Goal: Task Accomplishment & Management: Complete application form

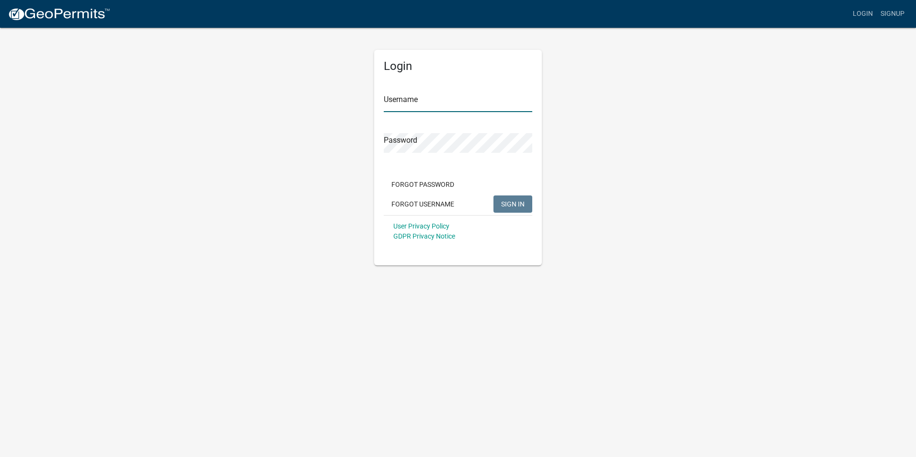
type input "gingwell"
click at [502, 205] on span "SIGN IN" at bounding box center [512, 204] width 23 height 8
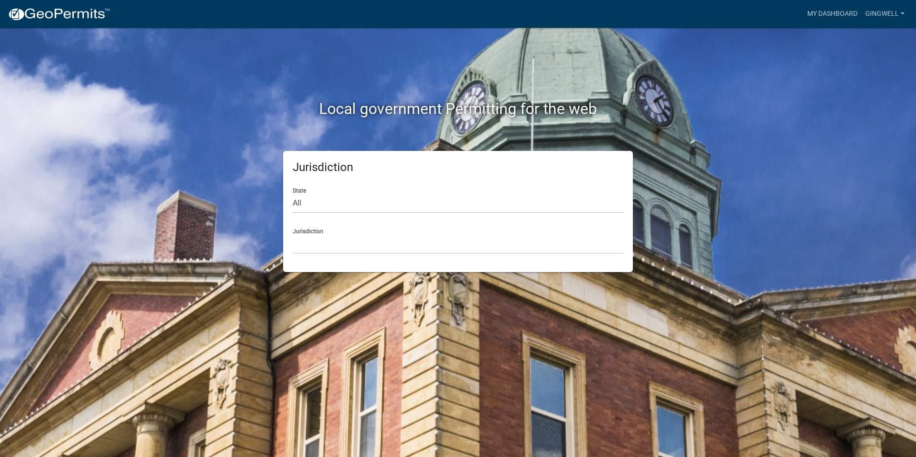
click at [277, 199] on div "Jurisdiction State All [US_STATE] [US_STATE] [US_STATE] [US_STATE] [US_STATE] […" at bounding box center [458, 211] width 364 height 121
click at [318, 201] on select "All [US_STATE] [US_STATE] [US_STATE] [US_STATE] [US_STATE] [US_STATE] [US_STATE…" at bounding box center [458, 204] width 331 height 20
select select "[US_STATE]"
click at [293, 194] on select "All [US_STATE] [US_STATE] [US_STATE] [US_STATE] [US_STATE] [US_STATE] [US_STATE…" at bounding box center [458, 204] width 331 height 20
drag, startPoint x: 335, startPoint y: 235, endPoint x: 330, endPoint y: 238, distance: 4.9
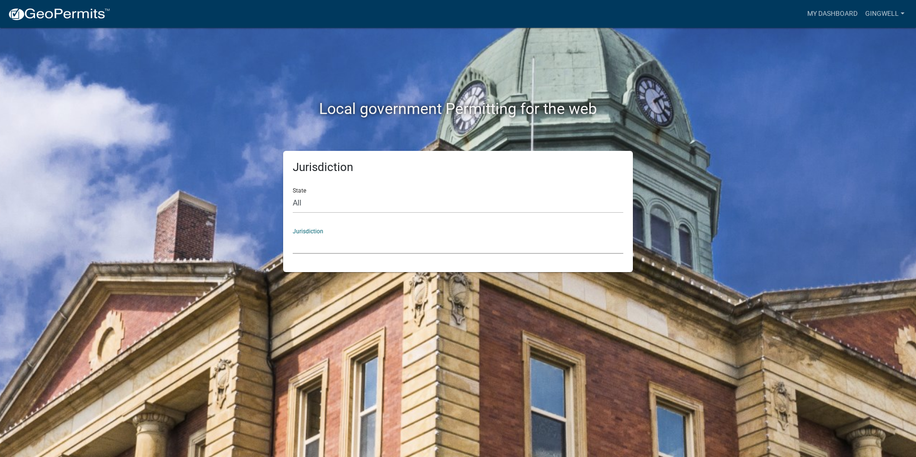
click at [335, 235] on select "[GEOGRAPHIC_DATA], [US_STATE] [GEOGRAPHIC_DATA], [US_STATE] [GEOGRAPHIC_DATA], …" at bounding box center [458, 244] width 331 height 20
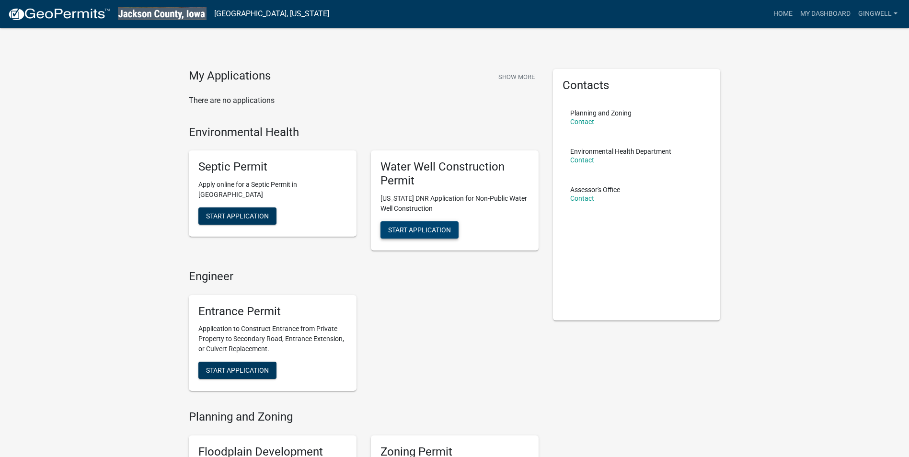
click at [408, 233] on span "Start Application" at bounding box center [419, 230] width 63 height 8
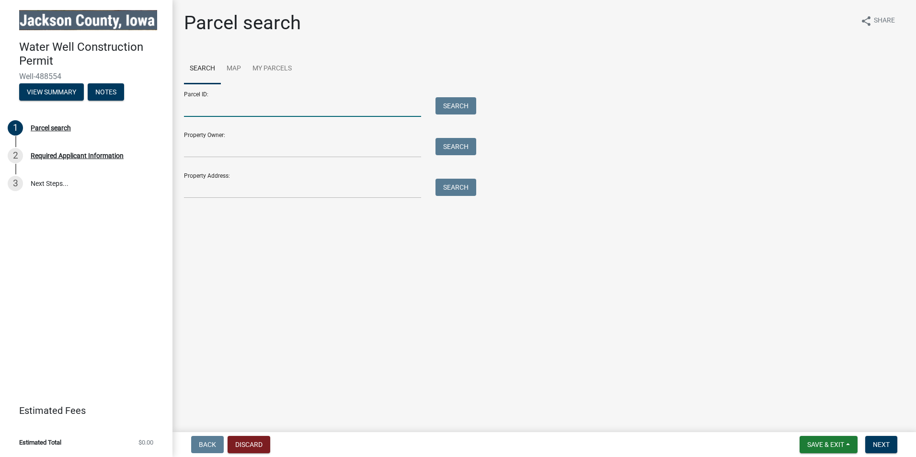
click at [277, 109] on input "Parcel ID:" at bounding box center [302, 107] width 237 height 20
click at [221, 150] on input "Property Owner:" at bounding box center [302, 148] width 237 height 20
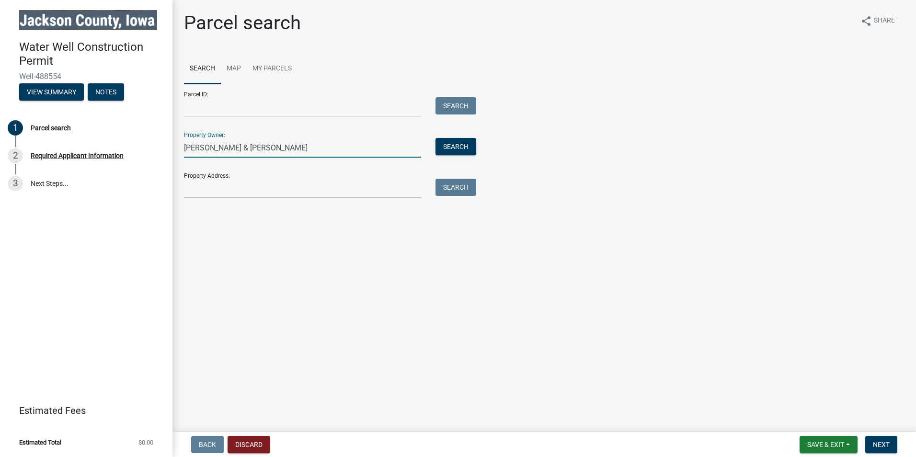
type input "[PERSON_NAME] & [PERSON_NAME]"
click at [452, 152] on button "Search" at bounding box center [456, 146] width 41 height 17
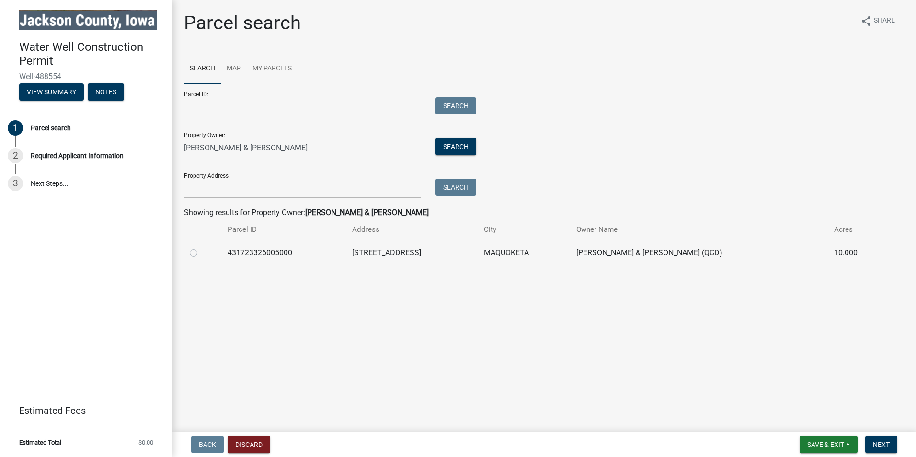
click at [248, 251] on td "431723326005000" at bounding box center [284, 252] width 125 height 23
click at [201, 247] on label at bounding box center [201, 247] width 0 height 0
click at [201, 252] on input "radio" at bounding box center [204, 250] width 6 height 6
radio input "true"
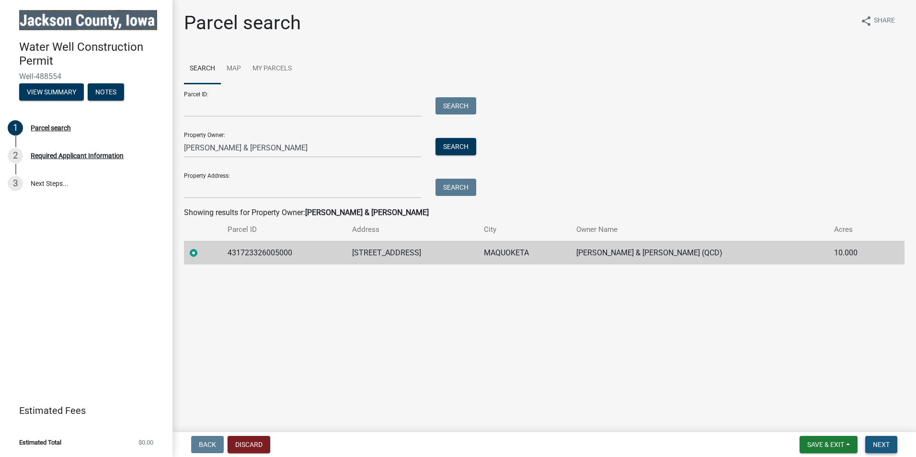
click at [889, 440] on button "Next" at bounding box center [882, 444] width 32 height 17
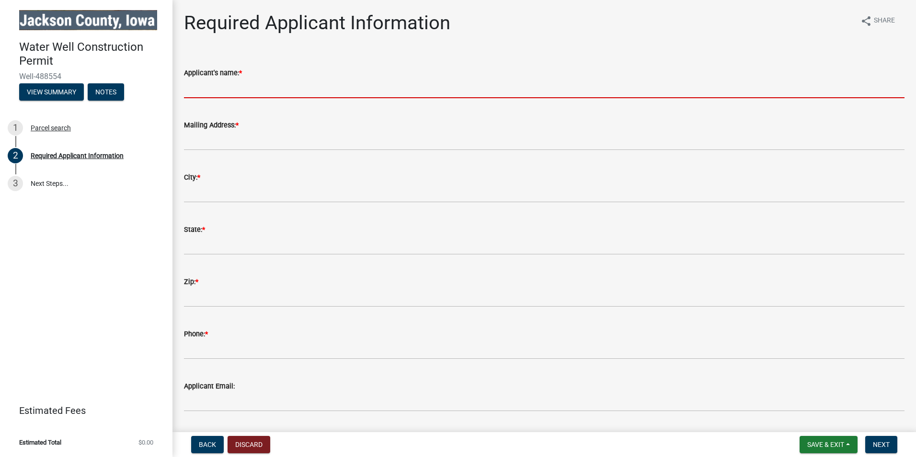
click at [230, 83] on input "Applicant's name: *" at bounding box center [544, 89] width 721 height 20
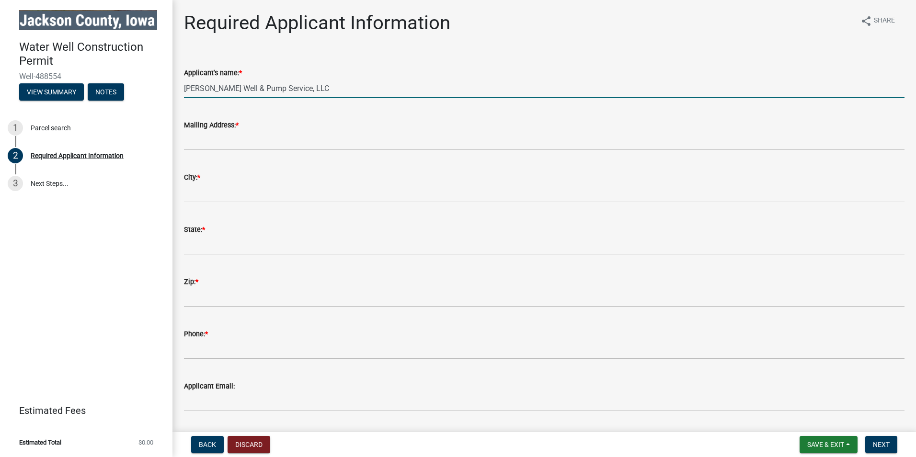
type input "[PERSON_NAME] Well & Pump Service, LLC"
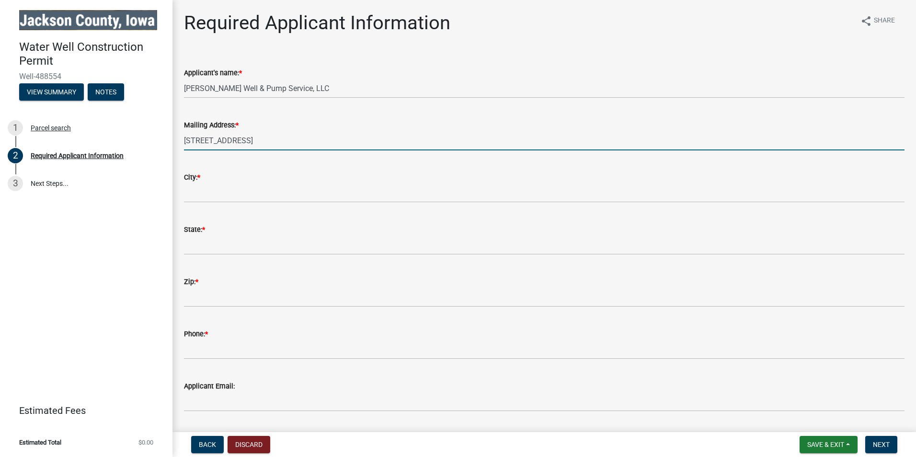
type input "[STREET_ADDRESS]"
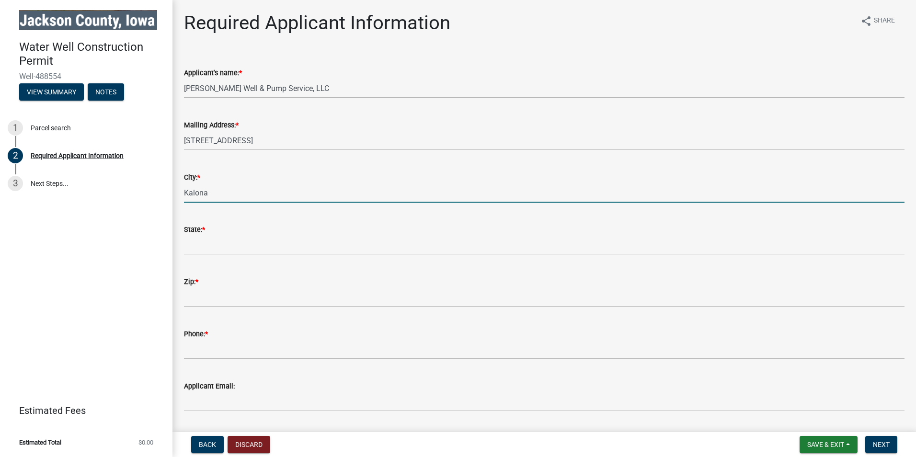
type input "Kalona"
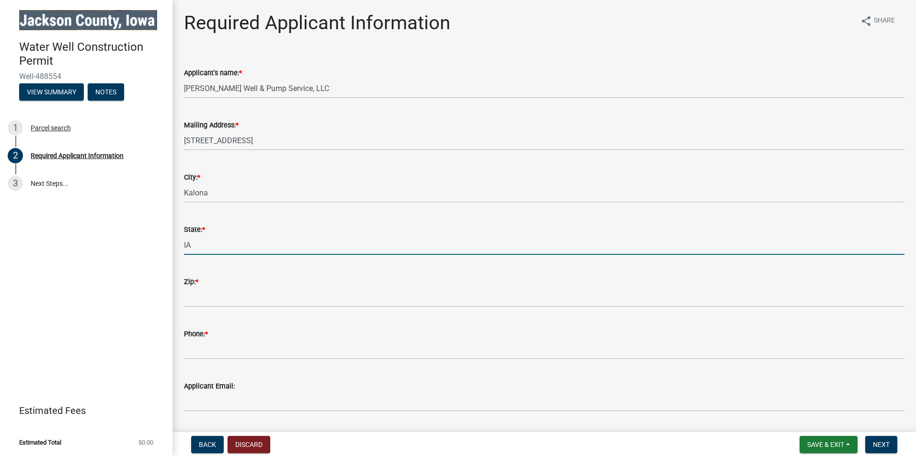
type input "IA"
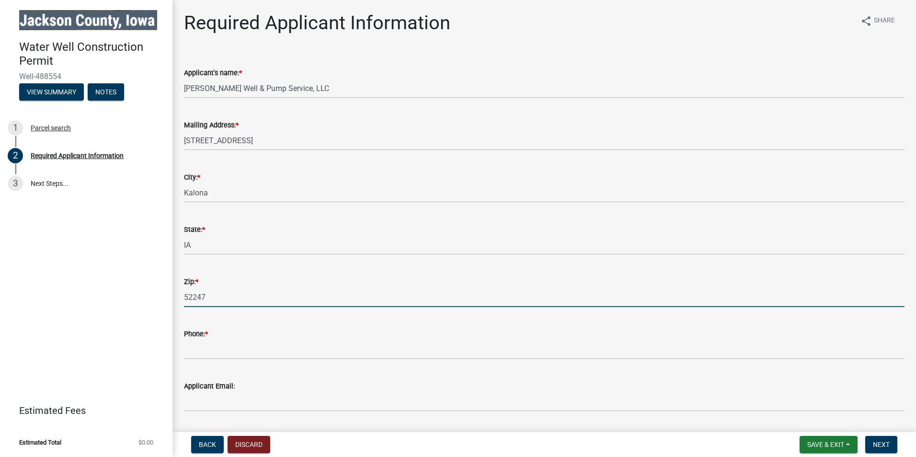
type input "52247"
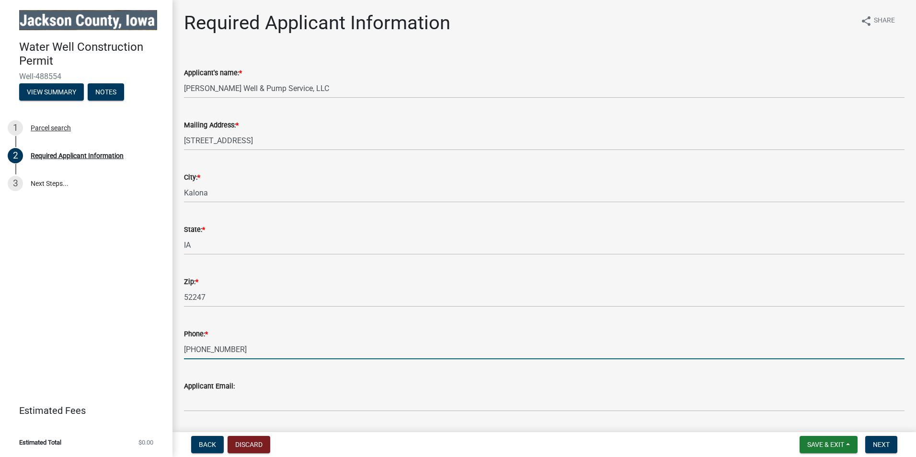
type input "[PHONE_NUMBER]"
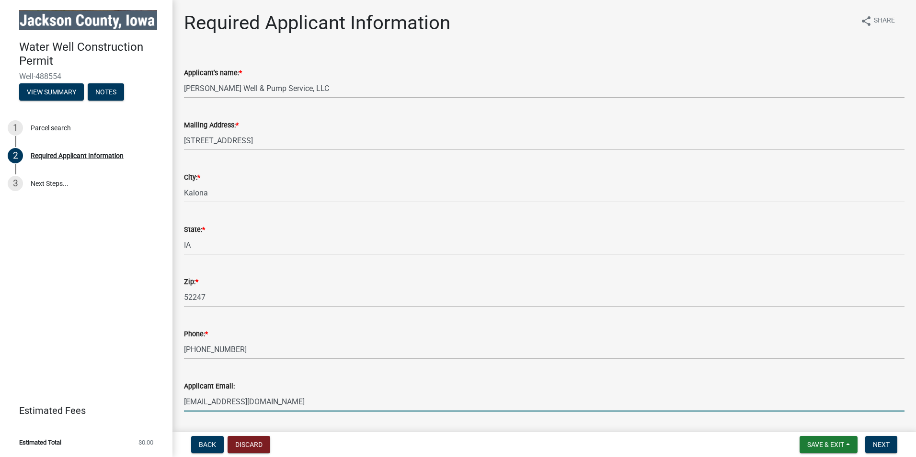
type input "[EMAIL_ADDRESS][DOMAIN_NAME]"
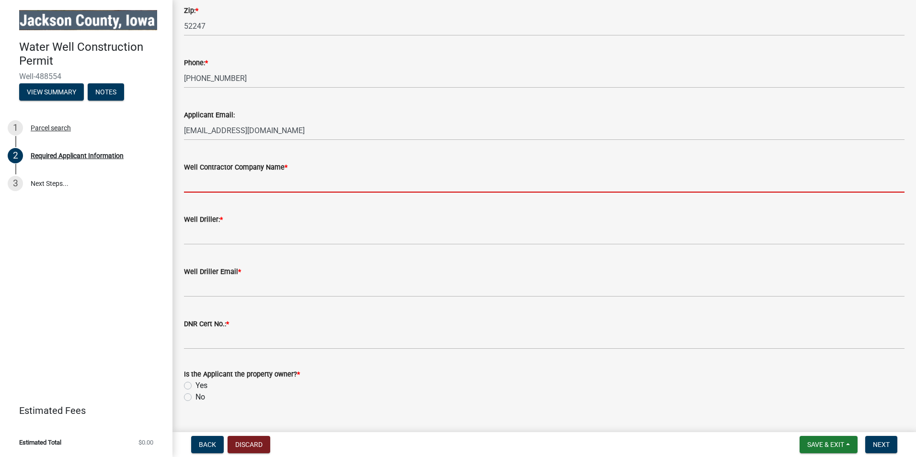
scroll to position [288, 0]
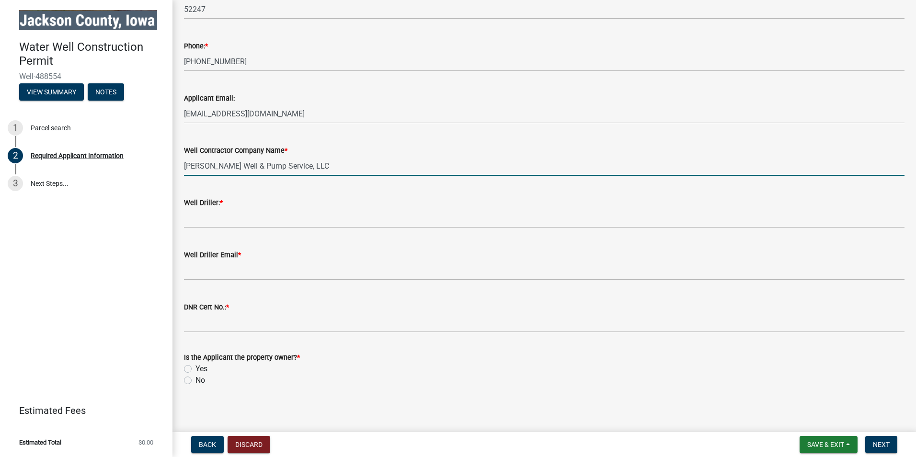
type input "[PERSON_NAME] Well & Pump Service, LLC"
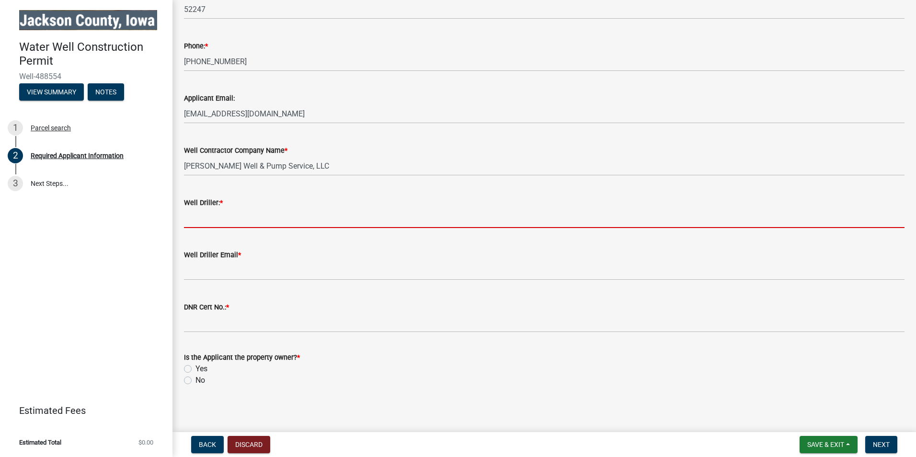
type input "6"
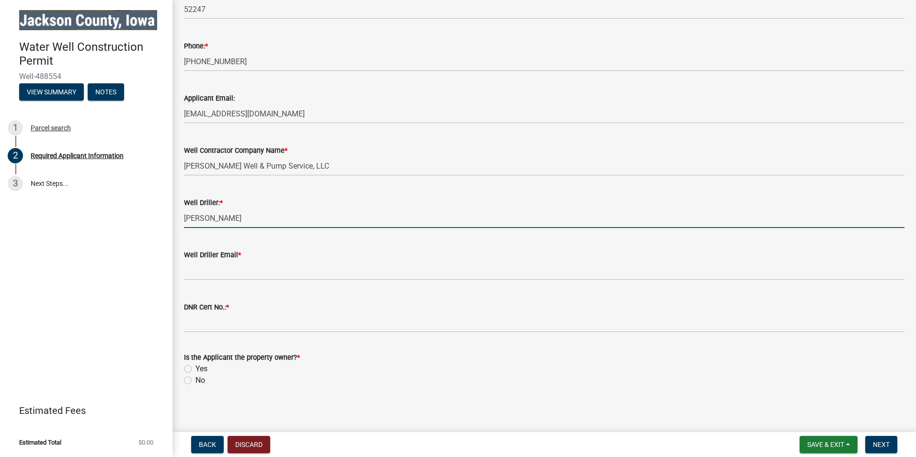
type input "[PERSON_NAME]"
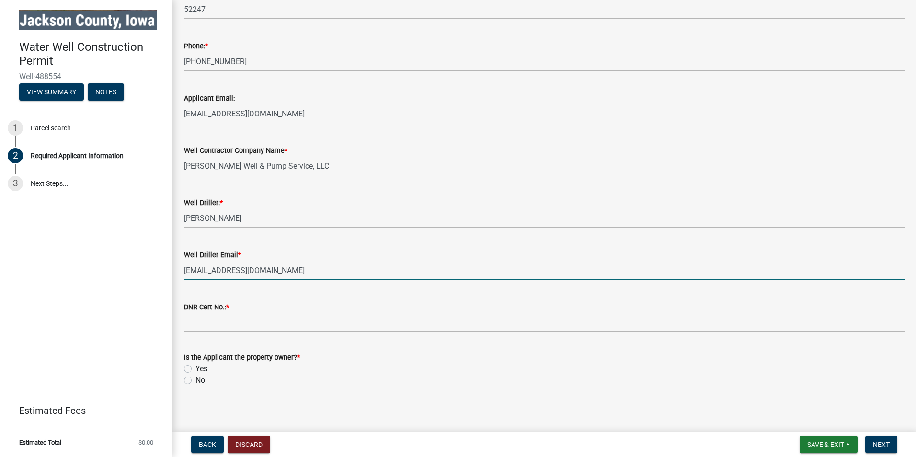
type input "[EMAIL_ADDRESS][DOMAIN_NAME]"
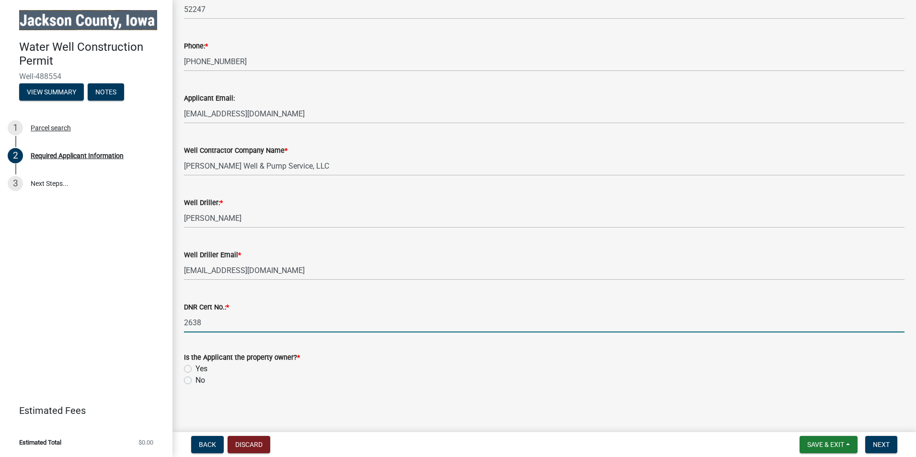
type input "2638"
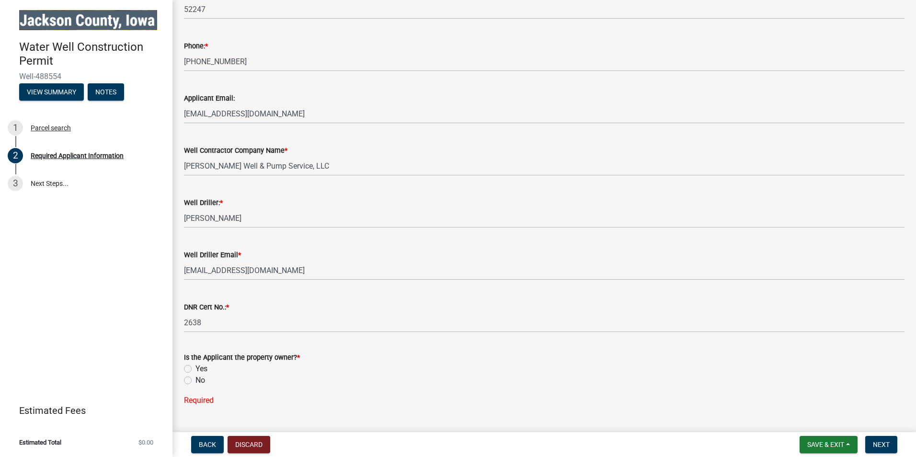
click at [196, 380] on label "No" at bounding box center [201, 381] width 10 height 12
click at [196, 380] on input "No" at bounding box center [199, 378] width 6 height 6
radio input "true"
click at [887, 442] on span "Next" at bounding box center [881, 445] width 17 height 8
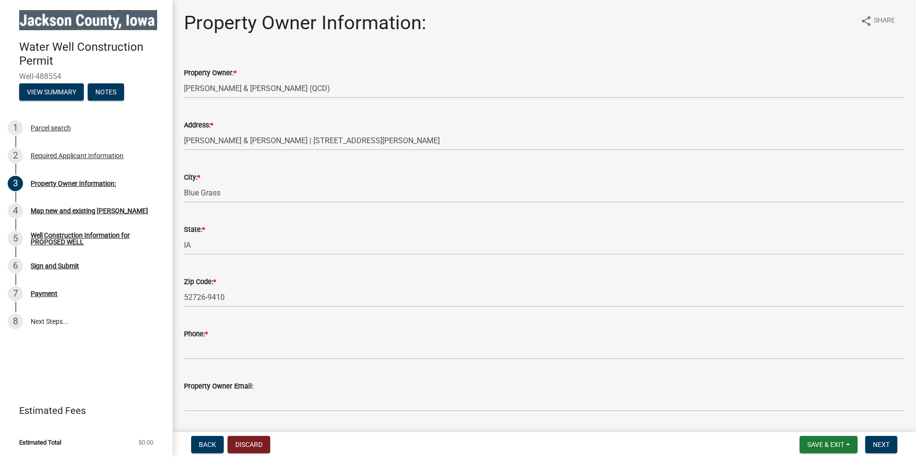
scroll to position [28, 0]
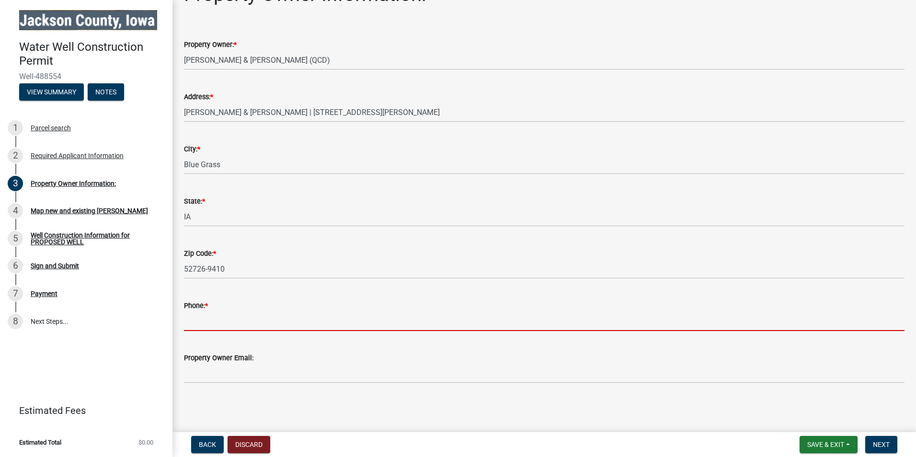
click at [235, 312] on input "Phone: *" at bounding box center [544, 322] width 721 height 20
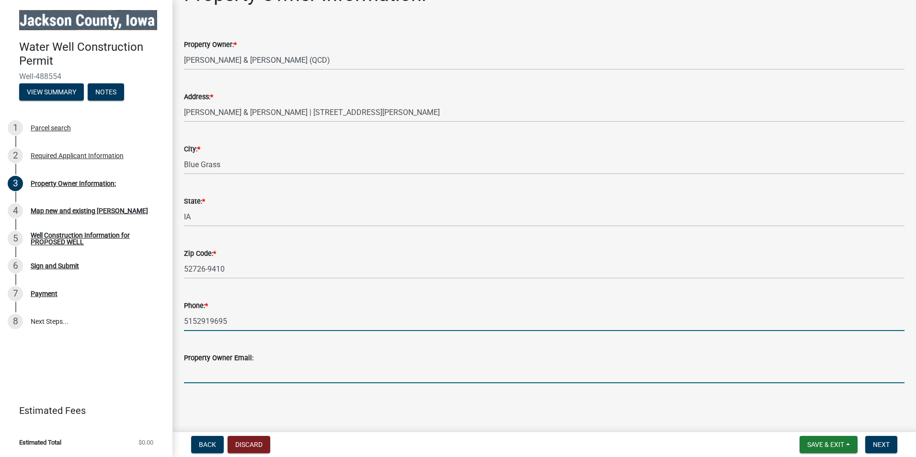
click at [220, 380] on input "Property Owner Email:" at bounding box center [544, 374] width 721 height 20
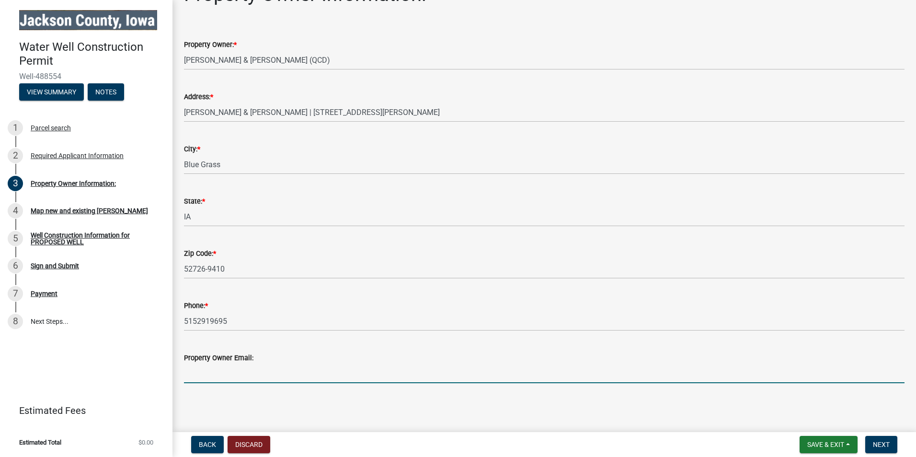
click at [410, 405] on main "Property Owner Information: share Share Property Owner: * [PERSON_NAME] & [PERS…" at bounding box center [545, 214] width 744 height 428
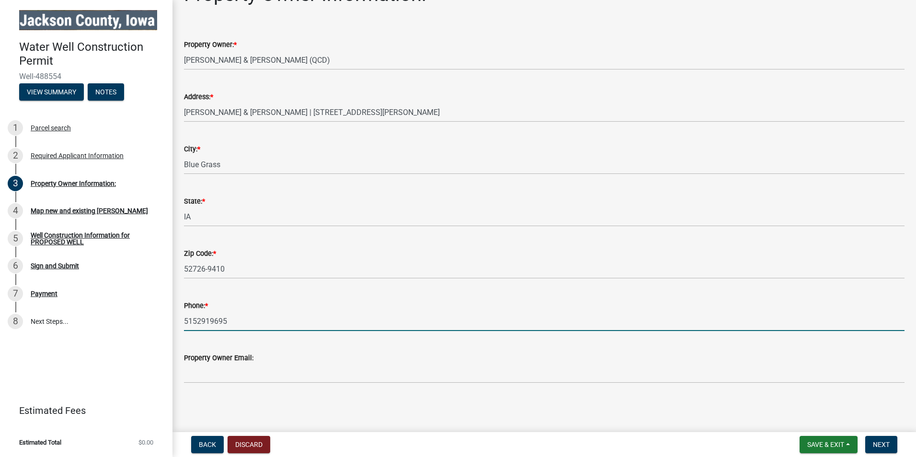
click at [197, 322] on input "5152919695" at bounding box center [544, 322] width 721 height 20
type input "[PHONE_NUMBER]"
click at [876, 445] on span "Next" at bounding box center [881, 445] width 17 height 8
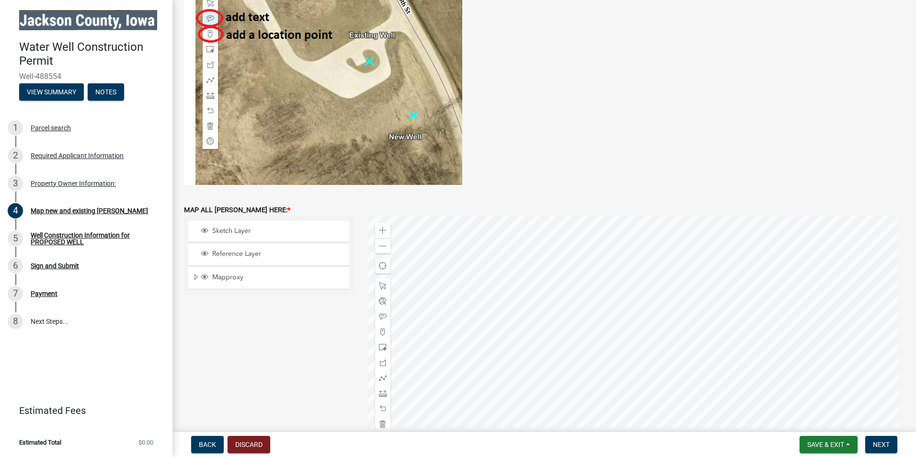
scroll to position [240, 0]
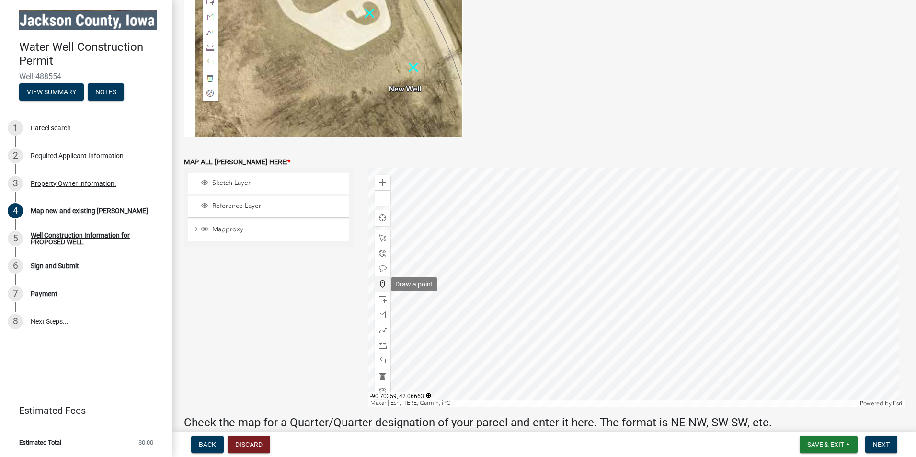
click at [380, 286] on span at bounding box center [383, 284] width 8 height 8
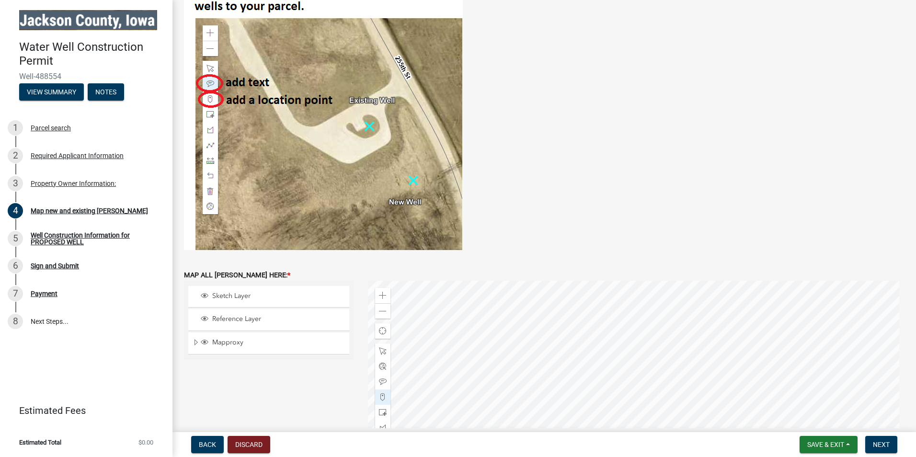
scroll to position [144, 0]
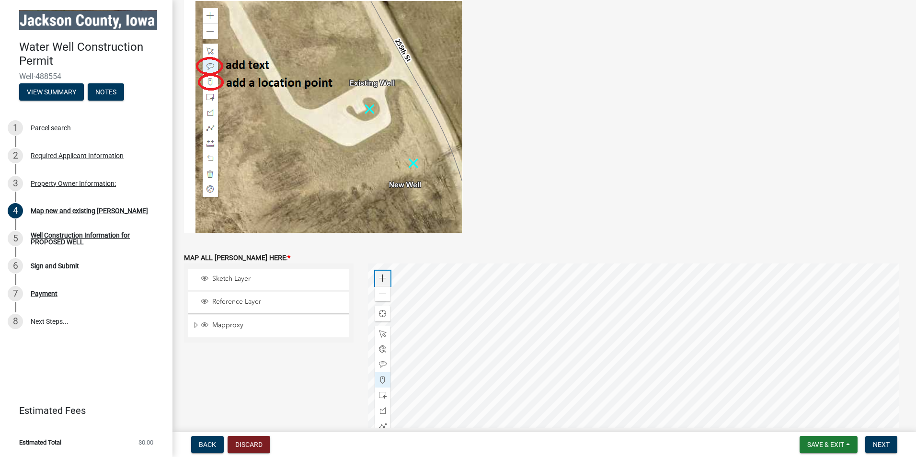
click at [379, 278] on span at bounding box center [383, 279] width 8 height 8
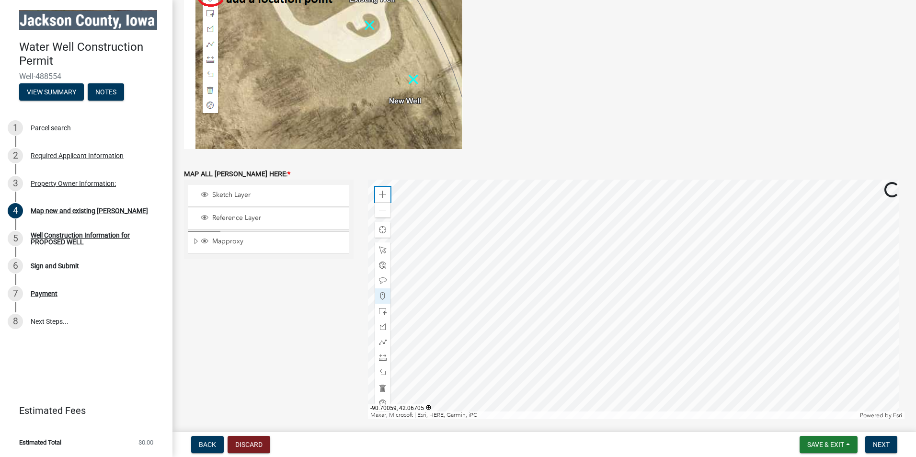
scroll to position [240, 0]
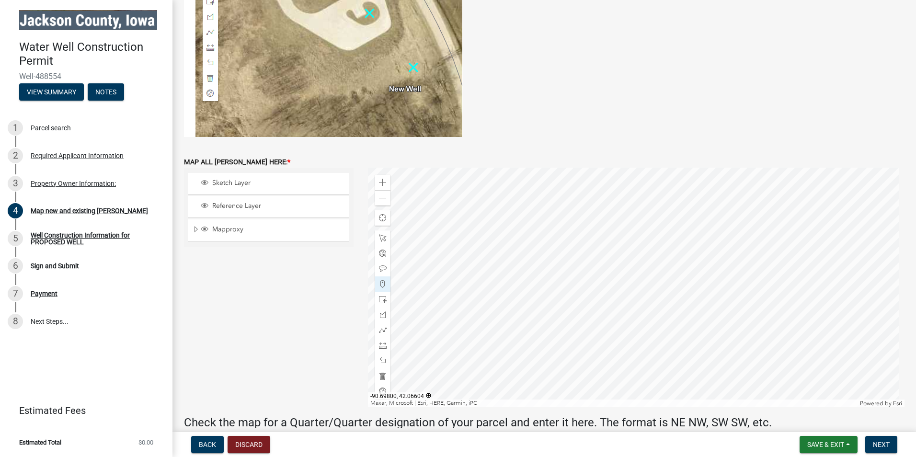
click at [536, 284] on div at bounding box center [636, 288] width 537 height 240
click at [454, 288] on div at bounding box center [636, 288] width 537 height 240
click at [565, 301] on div at bounding box center [636, 288] width 537 height 240
click at [562, 282] on div at bounding box center [636, 288] width 537 height 240
click at [381, 182] on span at bounding box center [383, 183] width 8 height 8
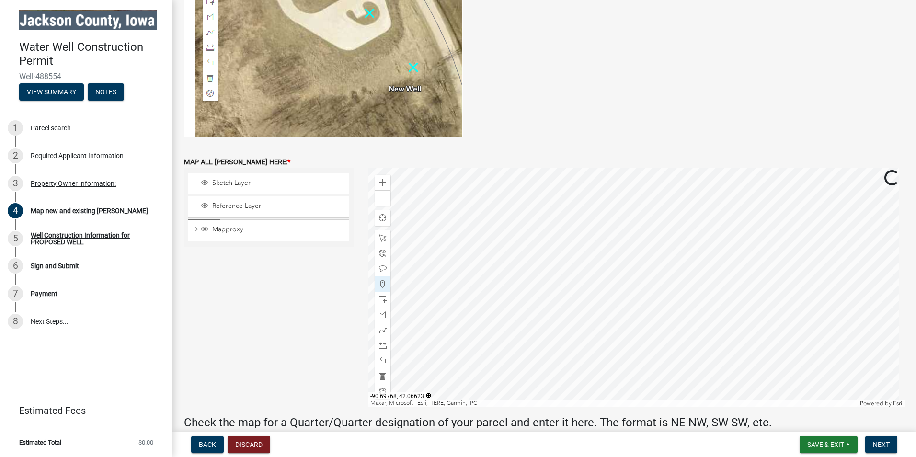
click at [635, 281] on div at bounding box center [636, 288] width 537 height 240
click at [633, 292] on div at bounding box center [636, 288] width 537 height 240
click at [660, 294] on div at bounding box center [636, 288] width 537 height 240
click at [368, 292] on div at bounding box center [636, 288] width 537 height 240
click at [797, 294] on div at bounding box center [636, 288] width 537 height 240
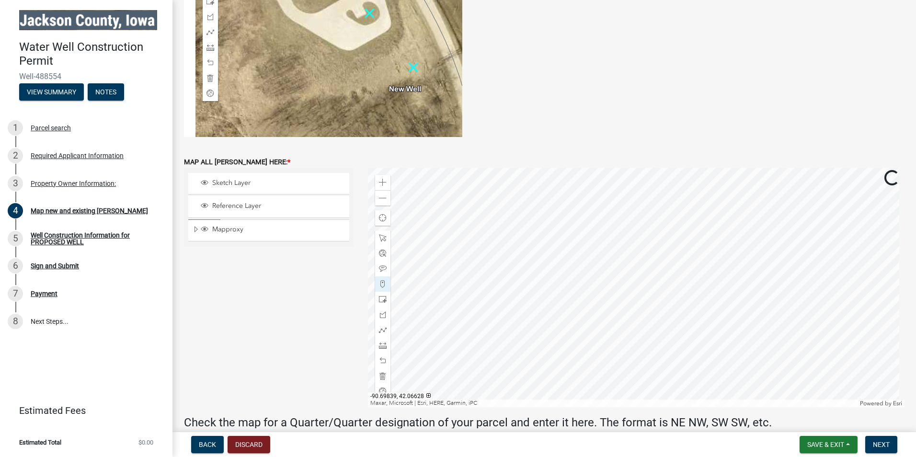
click at [550, 248] on div at bounding box center [636, 288] width 537 height 240
click at [881, 443] on span "Next" at bounding box center [881, 445] width 17 height 8
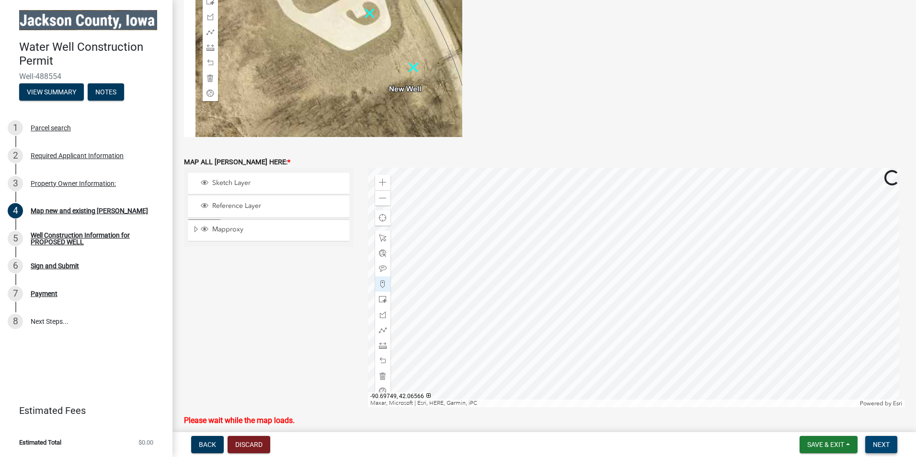
click at [878, 440] on button "Next" at bounding box center [882, 444] width 32 height 17
click at [383, 270] on span at bounding box center [383, 269] width 8 height 8
click at [554, 255] on div at bounding box center [636, 288] width 537 height 240
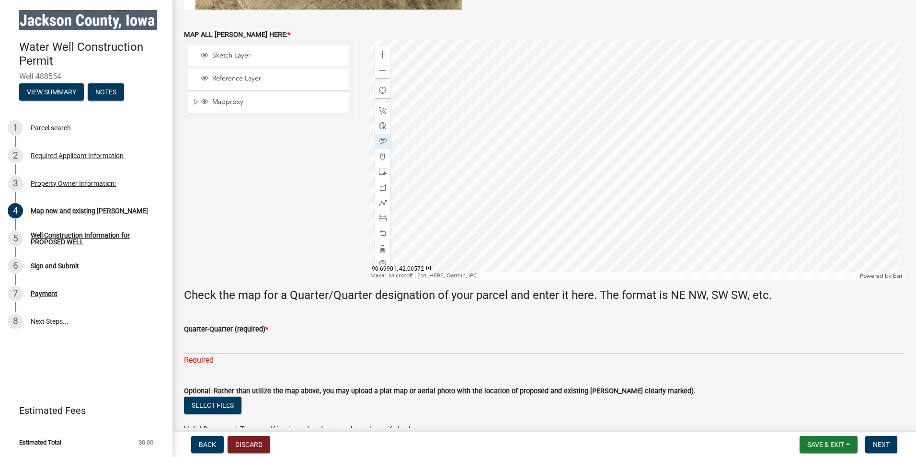
scroll to position [383, 0]
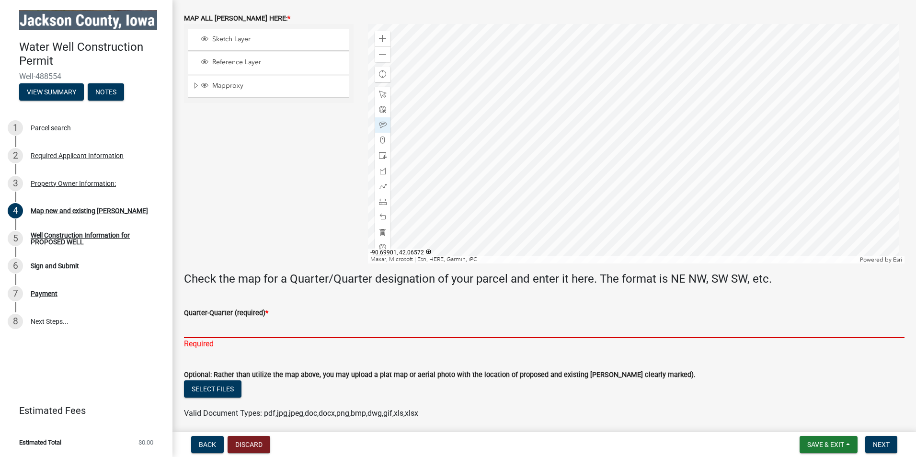
click at [223, 329] on input "Quarter-Quarter (required) *" at bounding box center [544, 329] width 721 height 20
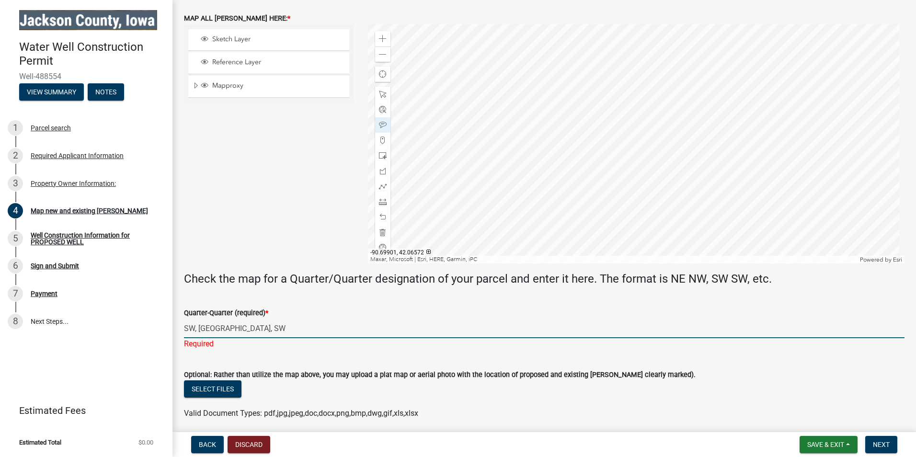
type input "SW, [GEOGRAPHIC_DATA], SW"
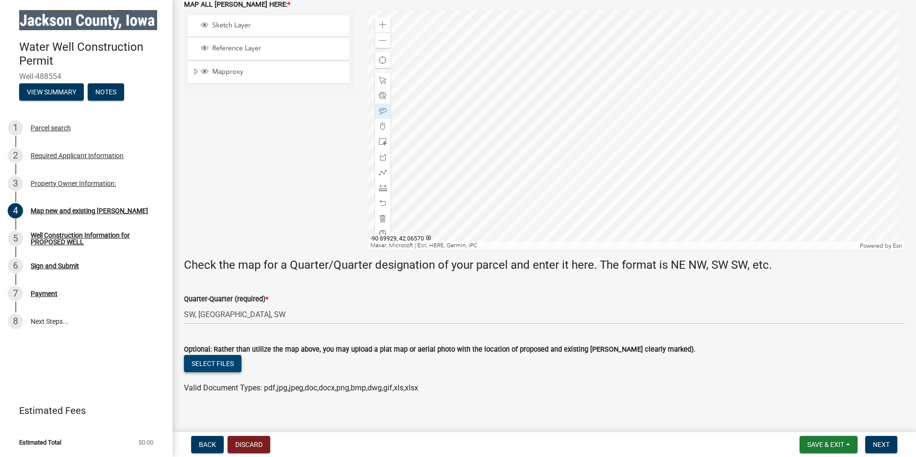
scroll to position [409, 0]
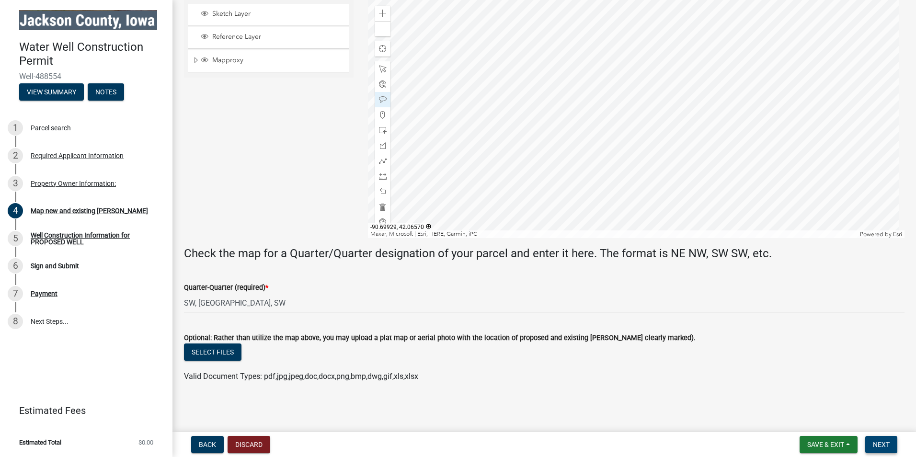
click at [882, 437] on button "Next" at bounding box center [882, 444] width 32 height 17
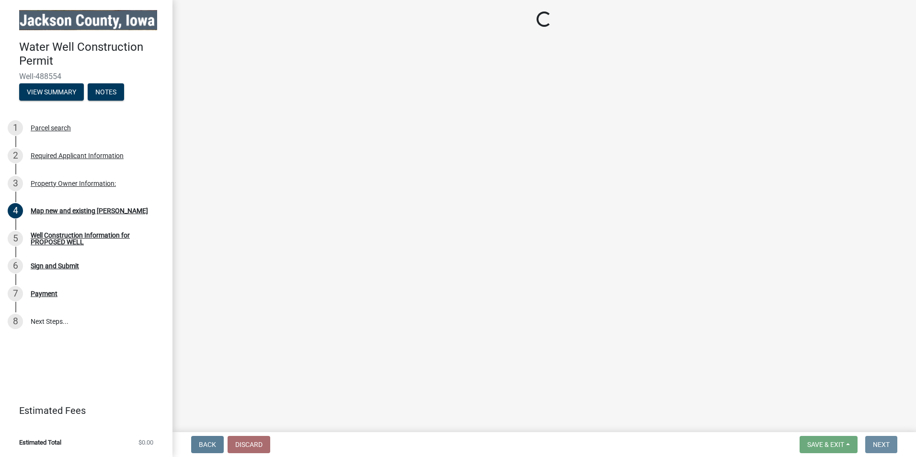
scroll to position [0, 0]
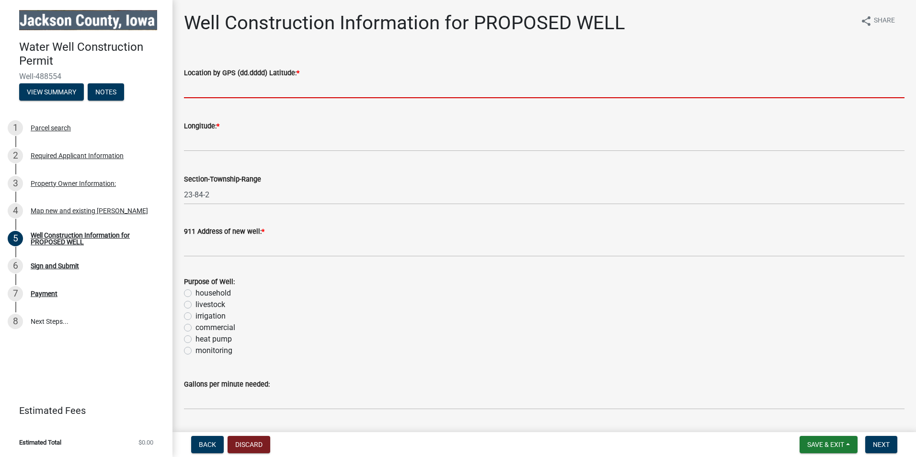
click at [227, 92] on input "text" at bounding box center [544, 89] width 721 height 20
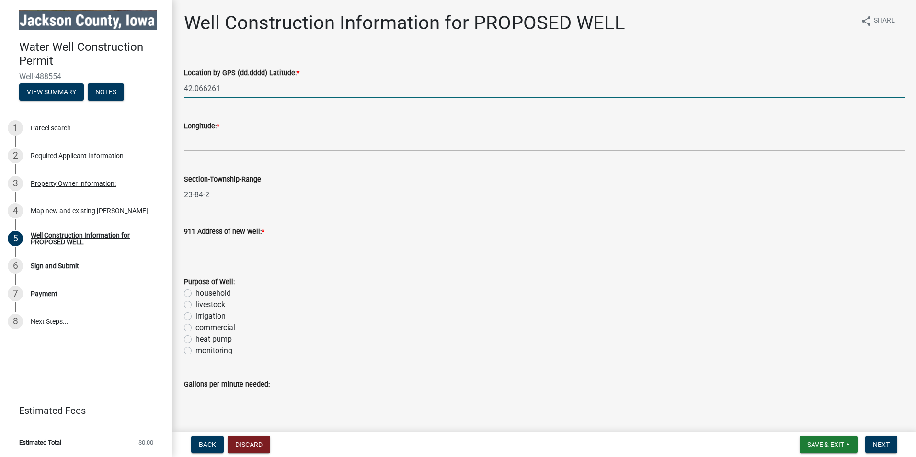
type input "42.066261"
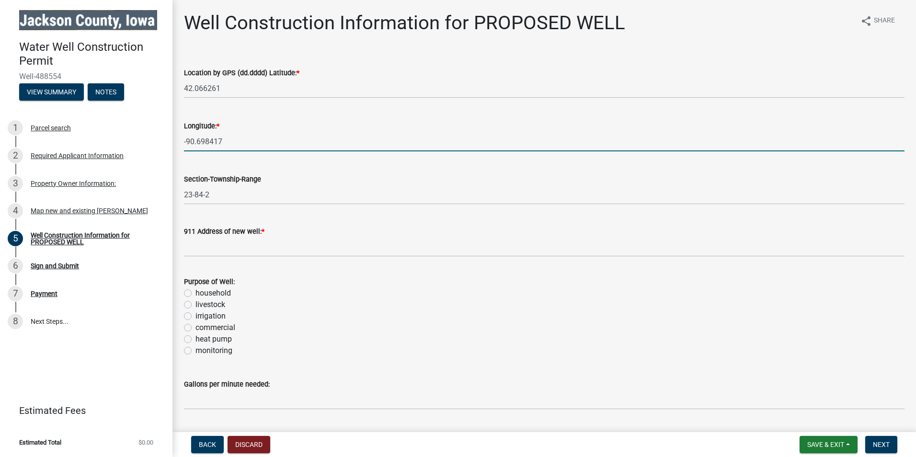
type input "-90.698417"
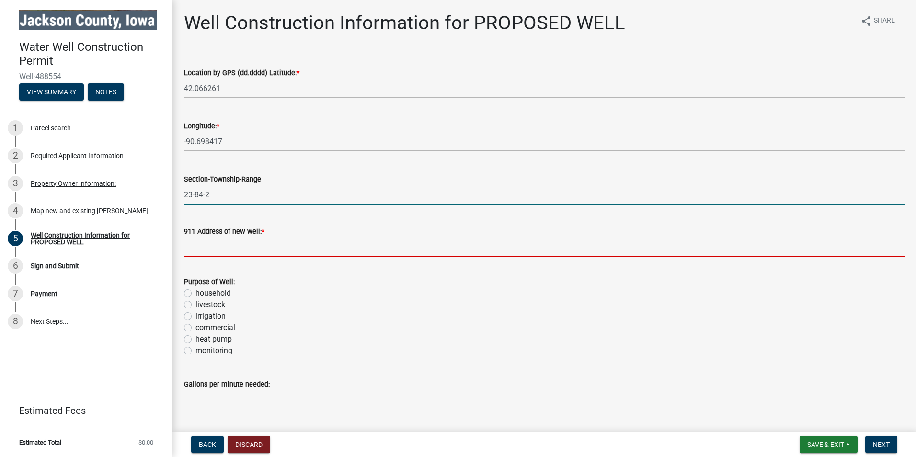
click at [232, 251] on input "911 Address of new well: *" at bounding box center [544, 247] width 721 height 20
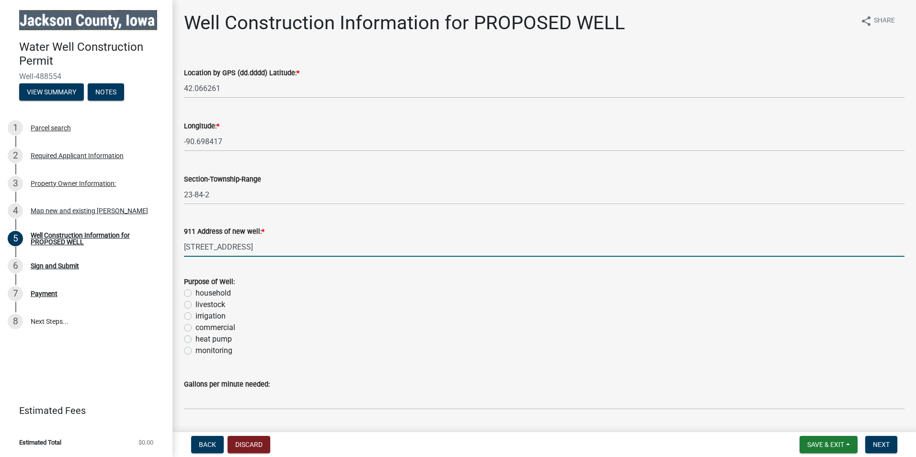
type input "[STREET_ADDRESS]"
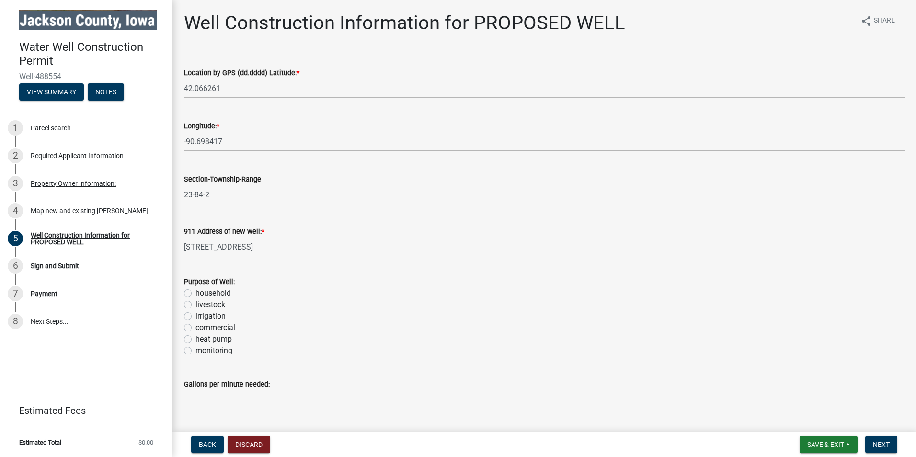
click at [196, 290] on label "household" at bounding box center [213, 294] width 35 height 12
click at [196, 290] on input "household" at bounding box center [199, 291] width 6 height 6
radio input "true"
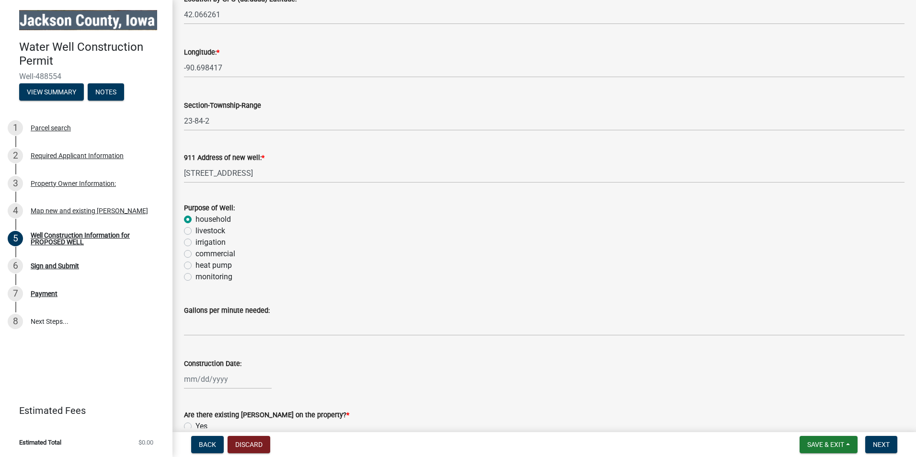
scroll to position [96, 0]
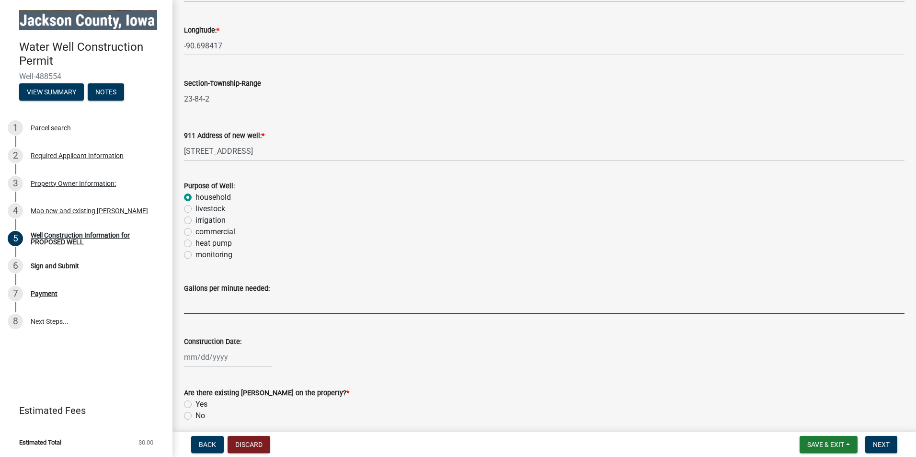
click at [267, 302] on input "text" at bounding box center [544, 304] width 721 height 20
type input "10"
click at [196, 359] on div at bounding box center [228, 357] width 88 height 20
select select "10"
select select "2025"
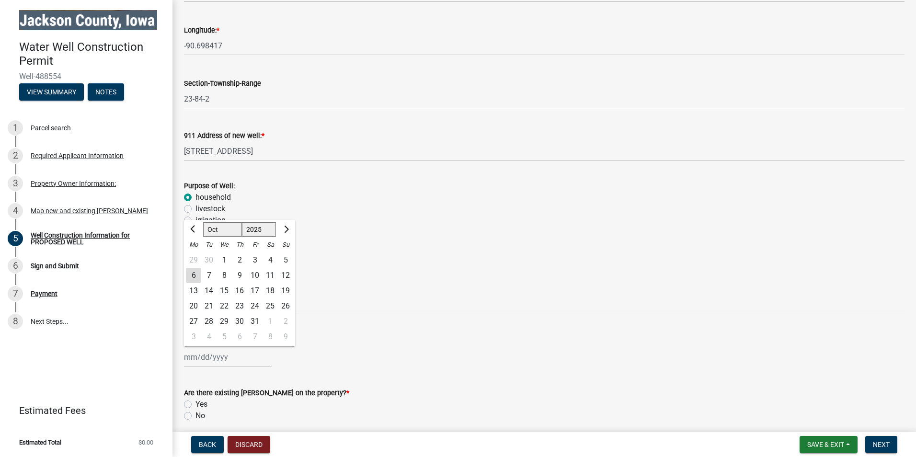
click at [244, 289] on div "16" at bounding box center [239, 290] width 15 height 15
type input "[DATE]"
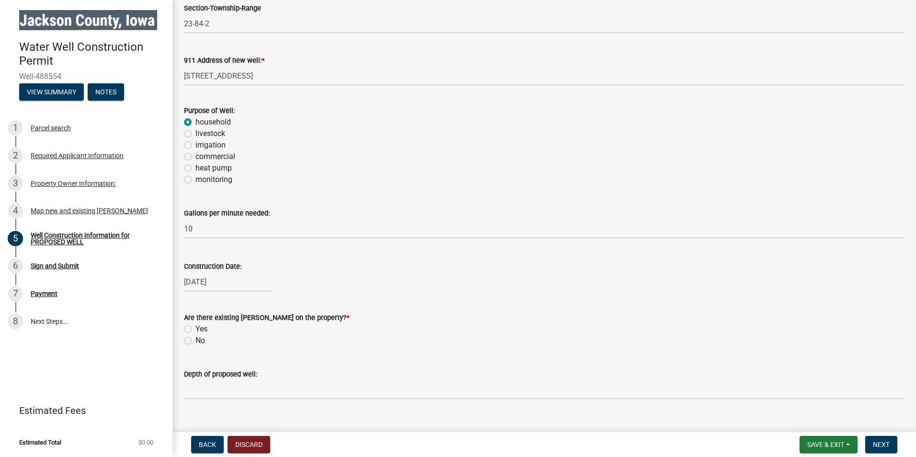
scroll to position [188, 0]
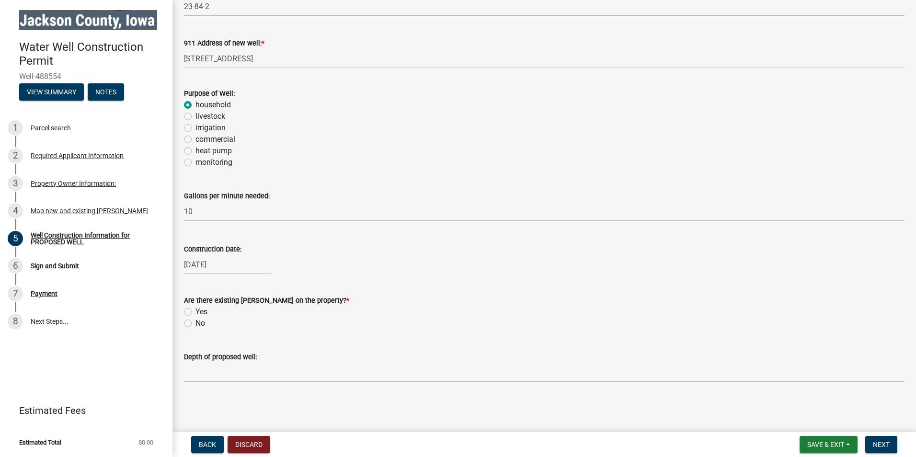
click at [196, 321] on label "No" at bounding box center [201, 324] width 10 height 12
click at [196, 321] on input "No" at bounding box center [199, 321] width 6 height 6
radio input "true"
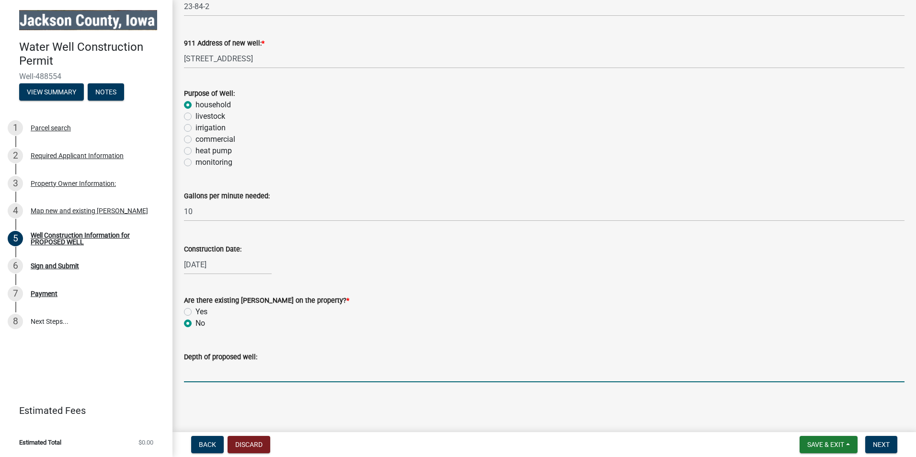
click at [223, 366] on input "text" at bounding box center [544, 373] width 721 height 20
type input "255"
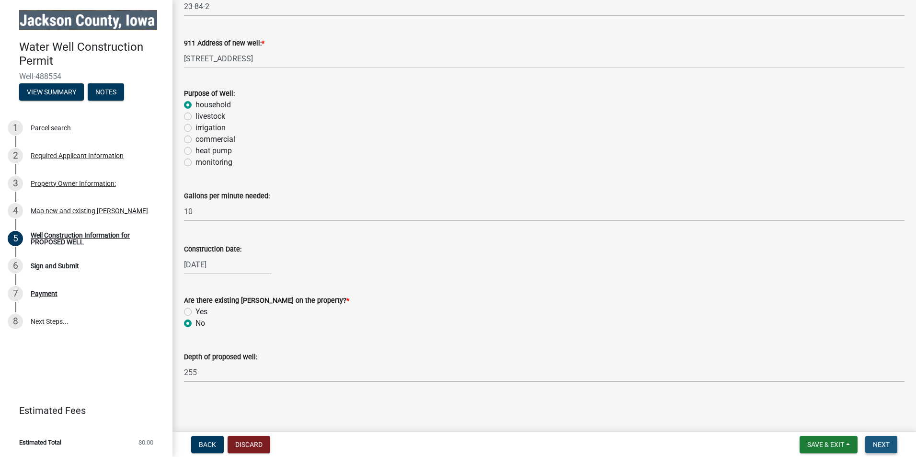
click at [885, 444] on span "Next" at bounding box center [881, 445] width 17 height 8
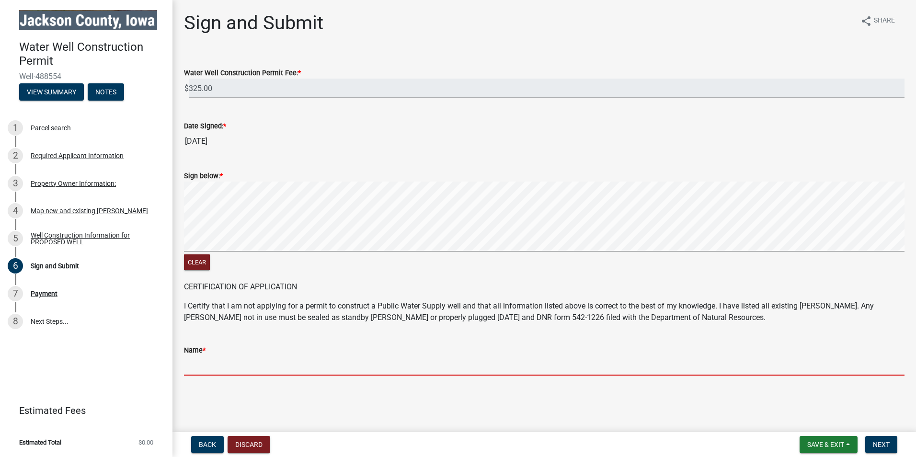
click at [219, 367] on input "Name *" at bounding box center [544, 366] width 721 height 20
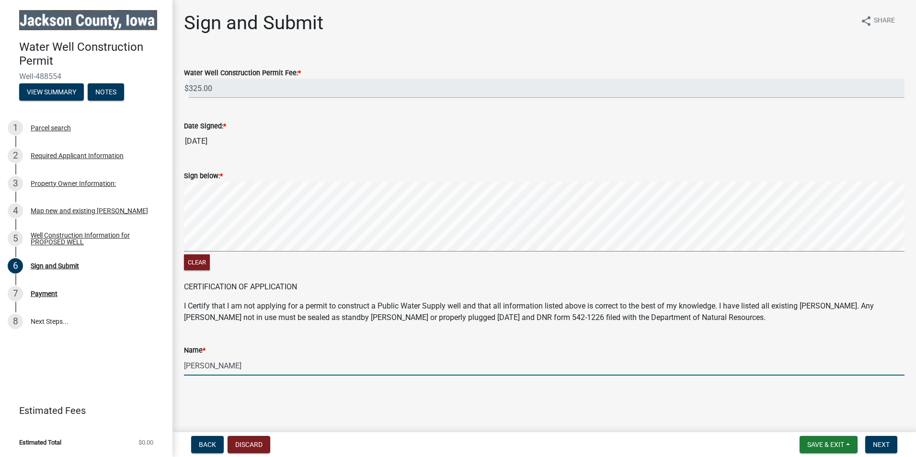
type input "[PERSON_NAME]"
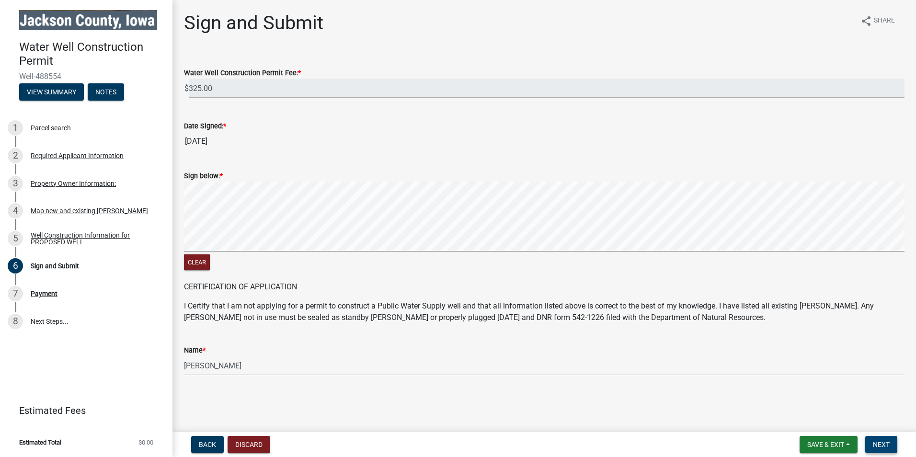
click at [881, 441] on span "Next" at bounding box center [881, 445] width 17 height 8
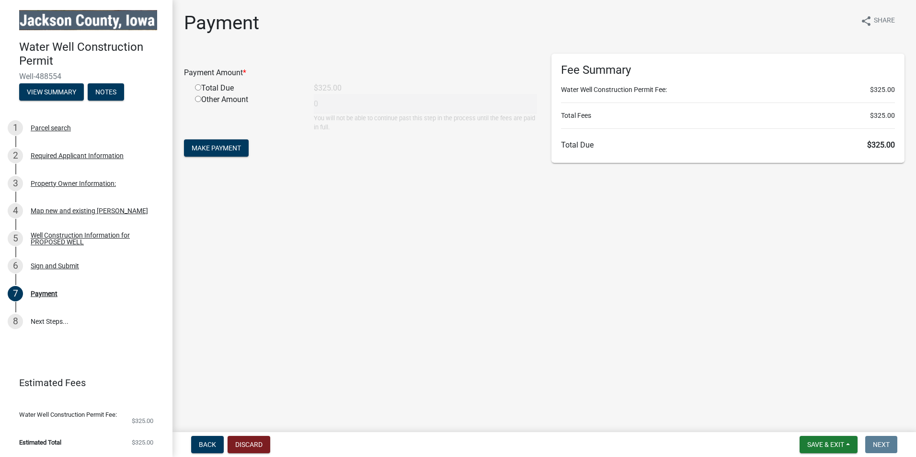
click at [198, 86] on input "radio" at bounding box center [198, 87] width 6 height 6
radio input "true"
type input "325"
click at [219, 151] on span "Make Payment" at bounding box center [216, 148] width 49 height 8
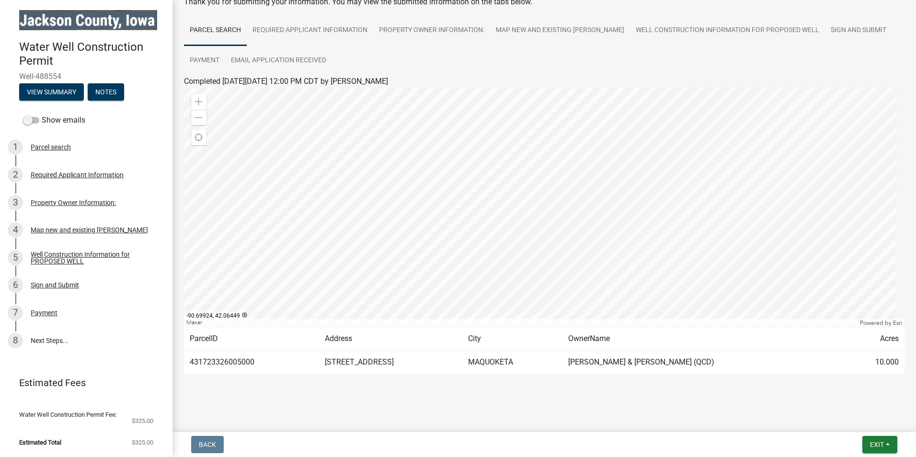
scroll to position [59, 0]
click at [871, 451] on button "Exit" at bounding box center [880, 444] width 35 height 17
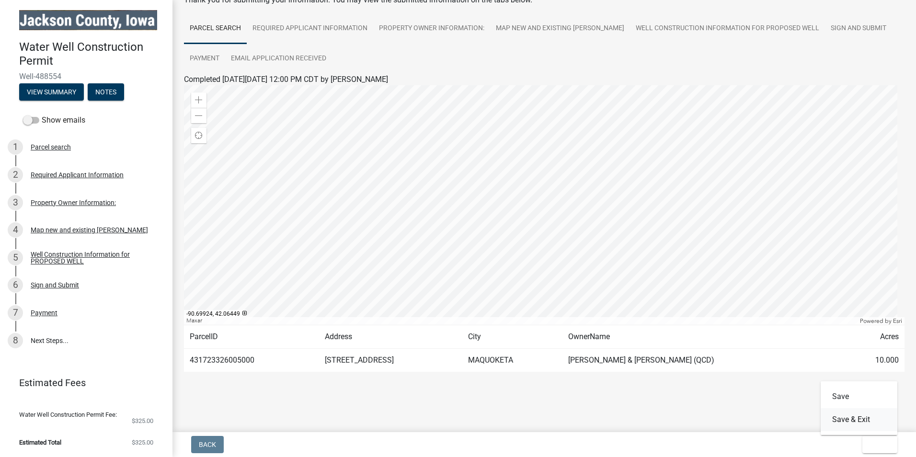
click at [863, 419] on button "Save & Exit" at bounding box center [859, 419] width 77 height 23
